Goal: Go to known website: Go to known website

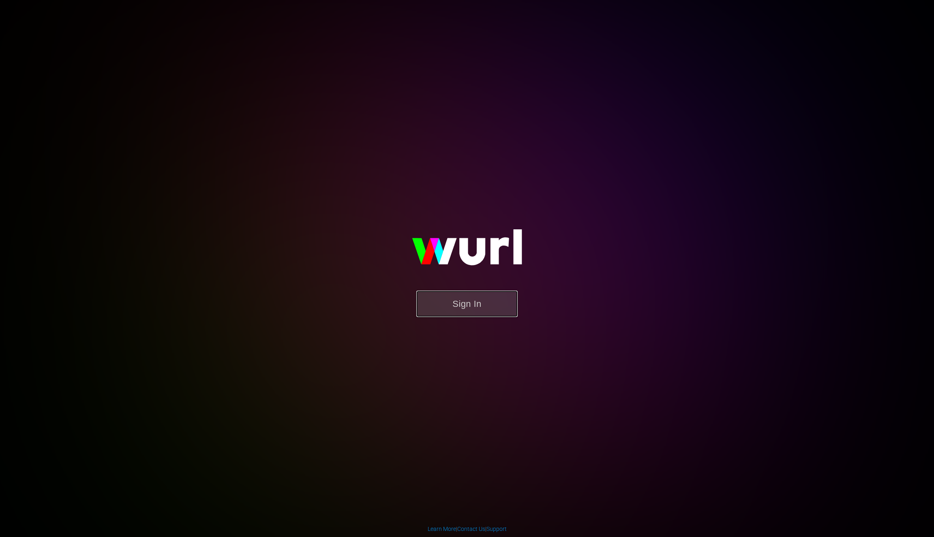
click at [451, 312] on button "Sign In" at bounding box center [466, 303] width 101 height 26
click at [477, 316] on button "Sign In" at bounding box center [466, 303] width 101 height 26
click at [464, 306] on button "Sign In" at bounding box center [466, 303] width 101 height 26
click at [477, 311] on button "Sign In" at bounding box center [466, 303] width 101 height 26
click at [462, 307] on button "Sign In" at bounding box center [466, 303] width 101 height 26
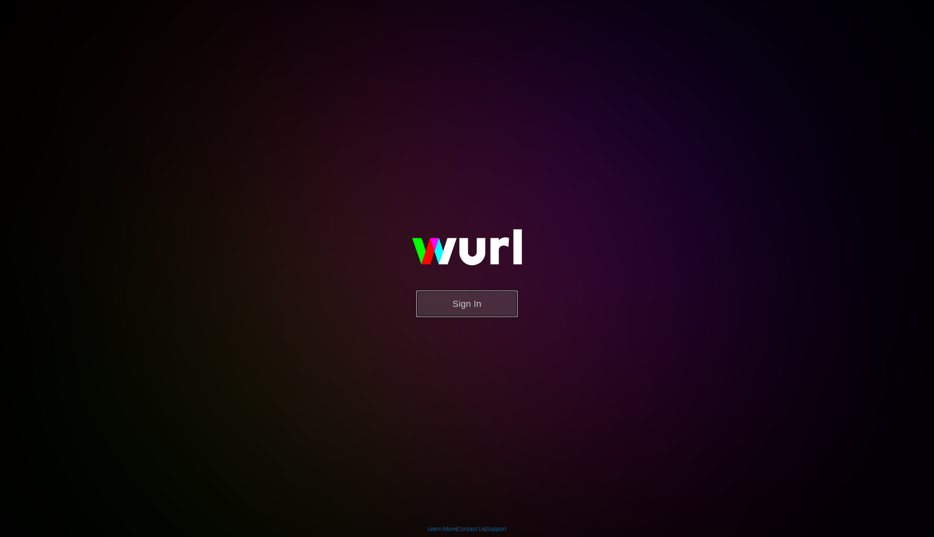
click at [462, 307] on button "Sign In" at bounding box center [466, 303] width 101 height 26
click at [467, 305] on button "Sign In" at bounding box center [466, 303] width 101 height 26
click at [561, 334] on div "Sign In" at bounding box center [467, 268] width 188 height 131
click at [449, 302] on button "Sign In" at bounding box center [466, 303] width 101 height 26
